Goal: Use online tool/utility: Utilize a website feature to perform a specific function

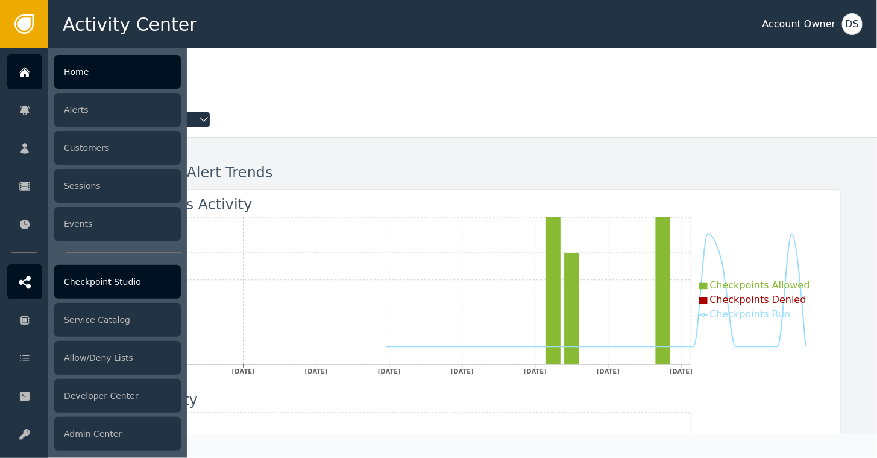
click at [96, 277] on div "Checkpoint Studio" at bounding box center [117, 282] width 127 height 34
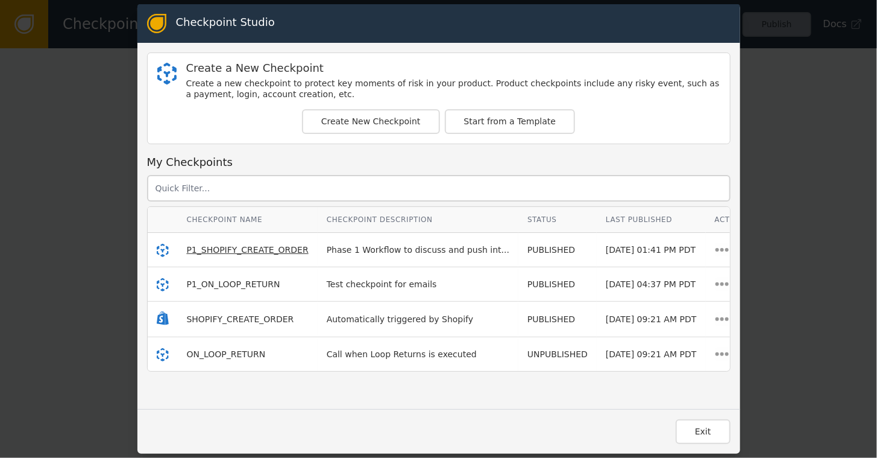
click at [240, 248] on span "P1_SHOPIFY_CREATE_ORDER" at bounding box center [248, 250] width 122 height 10
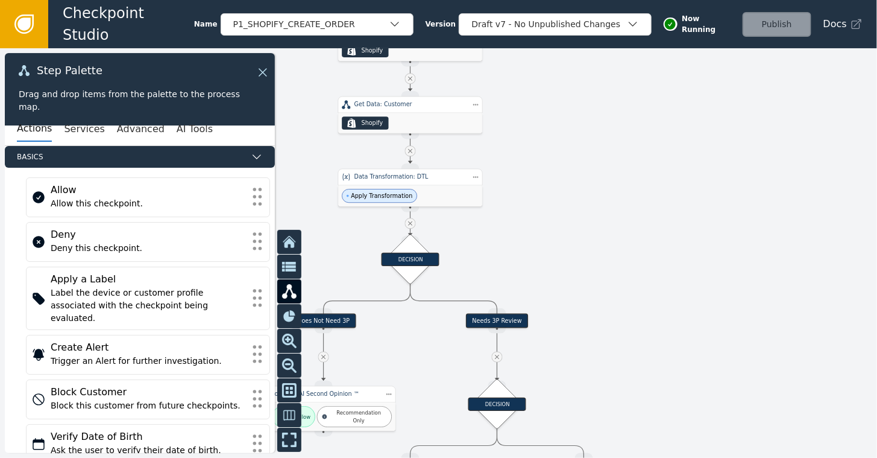
drag, startPoint x: 359, startPoint y: 247, endPoint x: 268, endPoint y: 128, distance: 150.0
click at [268, 128] on div "Target Handle for step Does Not Need 3P Source Handle for step Target Handle fo…" at bounding box center [438, 252] width 877 height 409
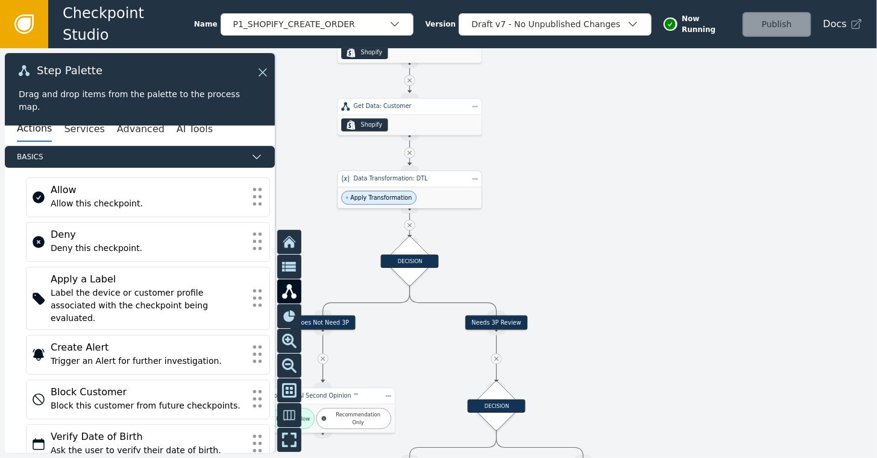
click at [391, 194] on span "Apply Transformation" at bounding box center [381, 198] width 62 height 8
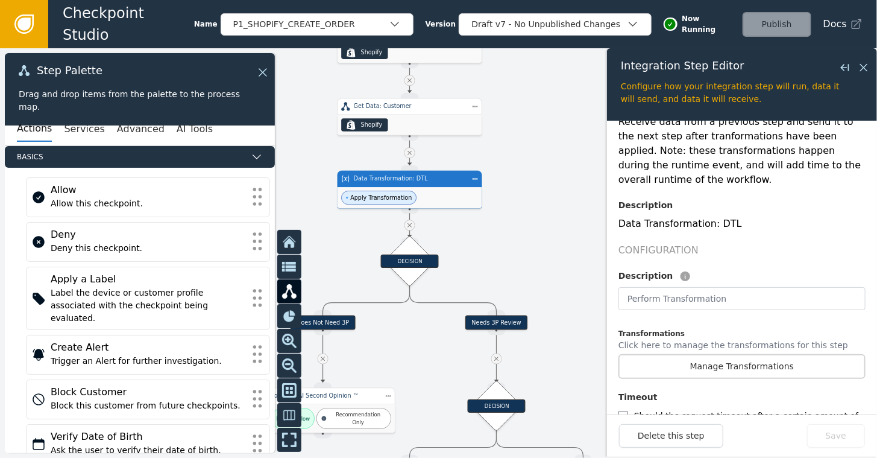
scroll to position [181, 0]
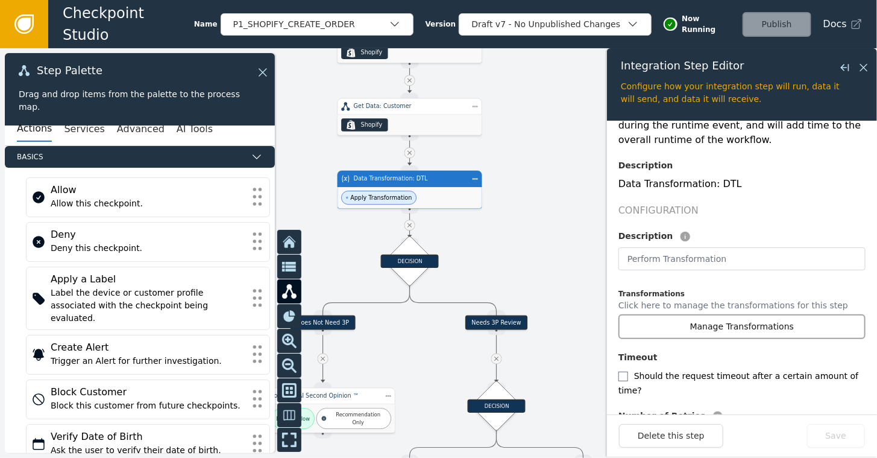
click at [727, 317] on button "Manage Transformations" at bounding box center [742, 326] width 247 height 25
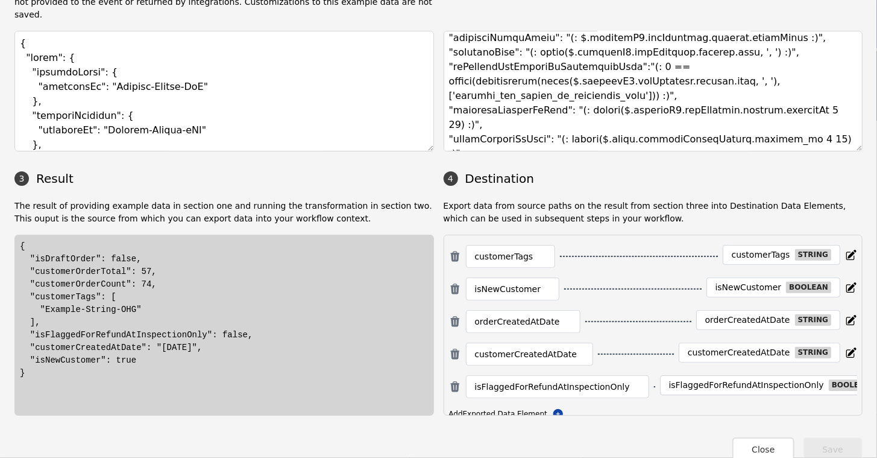
scroll to position [307, 0]
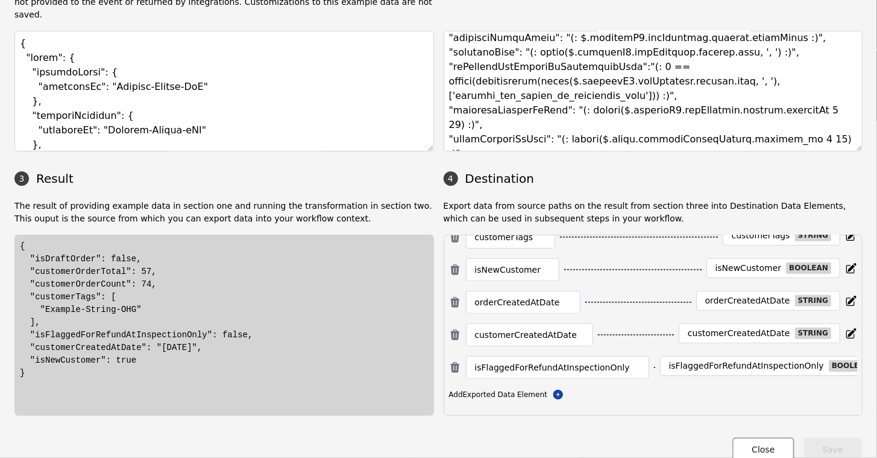
click at [760, 439] on button "Close" at bounding box center [764, 449] width 62 height 25
